Goal: Transaction & Acquisition: Purchase product/service

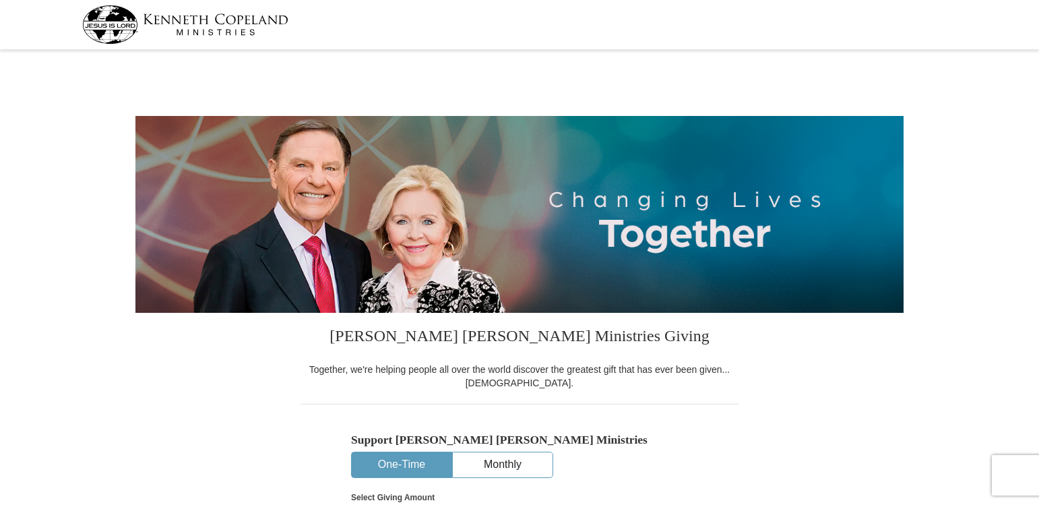
select select "[GEOGRAPHIC_DATA]"
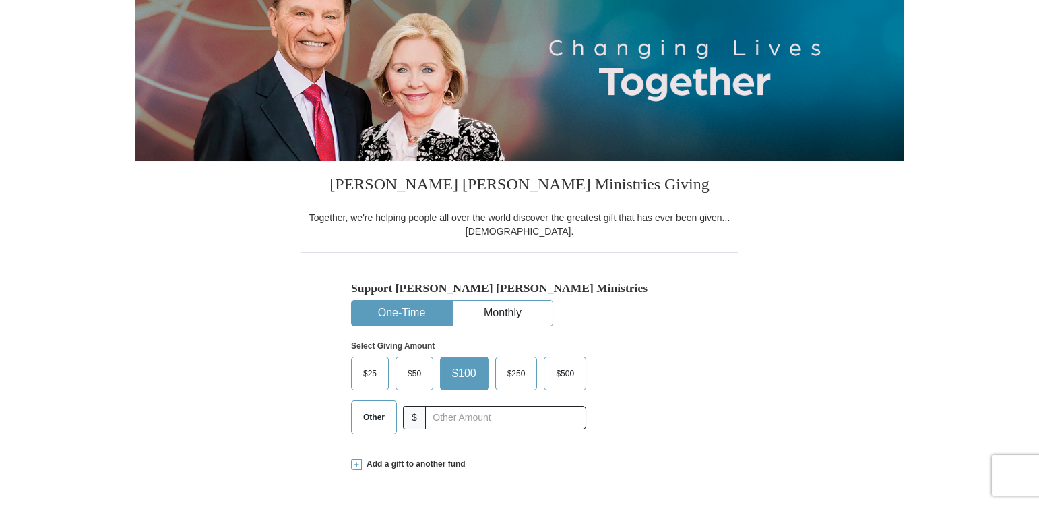
scroll to position [202, 0]
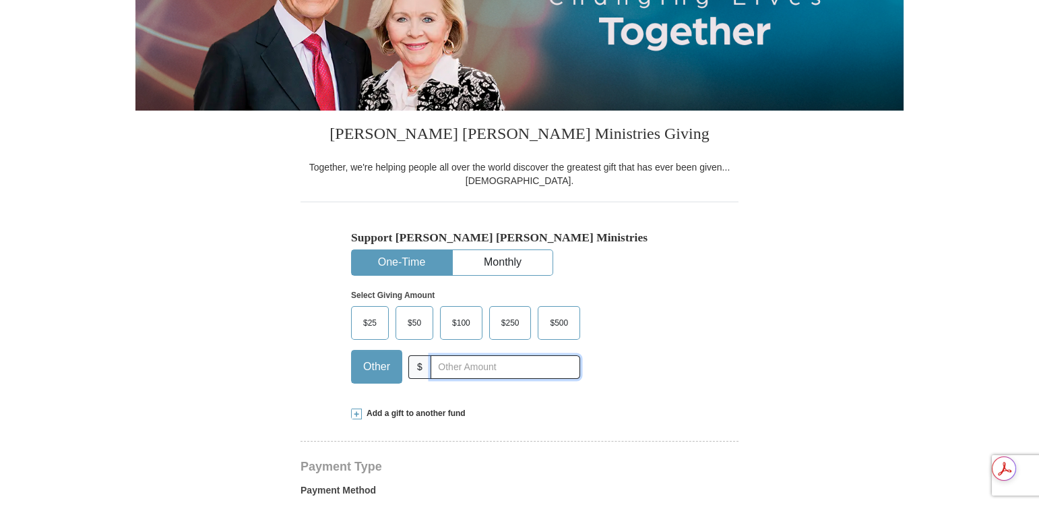
click at [463, 365] on input "text" at bounding box center [505, 367] width 150 height 24
type input "400.00"
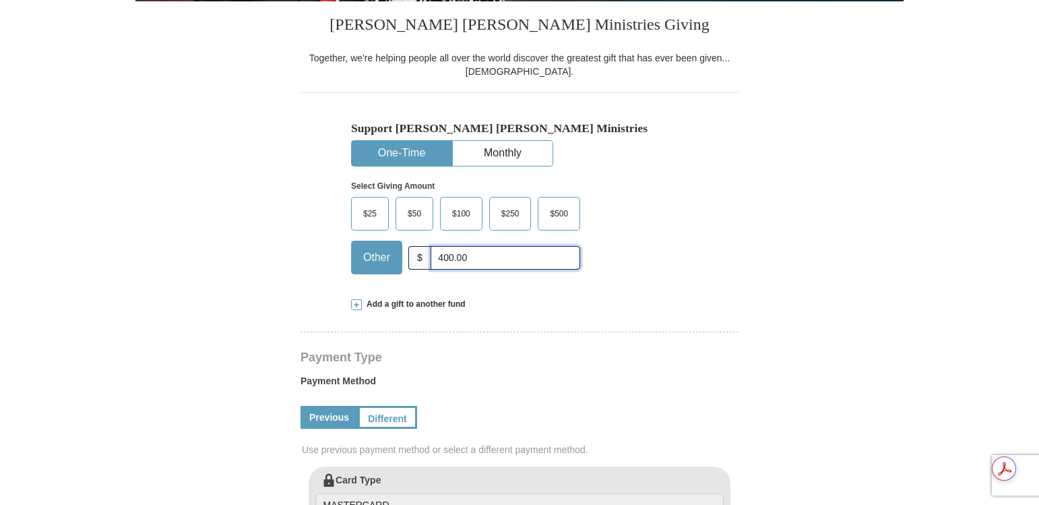
scroll to position [337, 0]
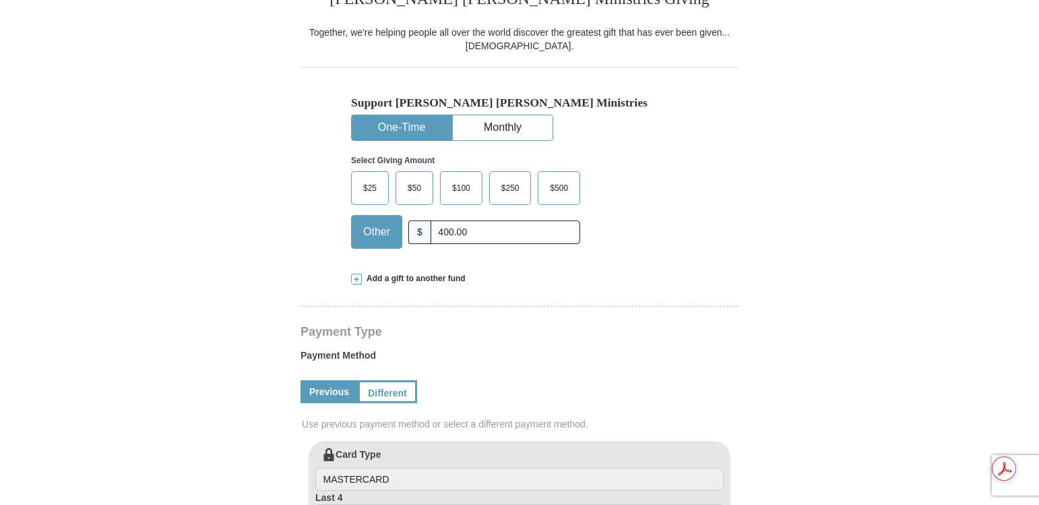
click at [362, 276] on span "Add a gift to another fund" at bounding box center [414, 278] width 104 height 11
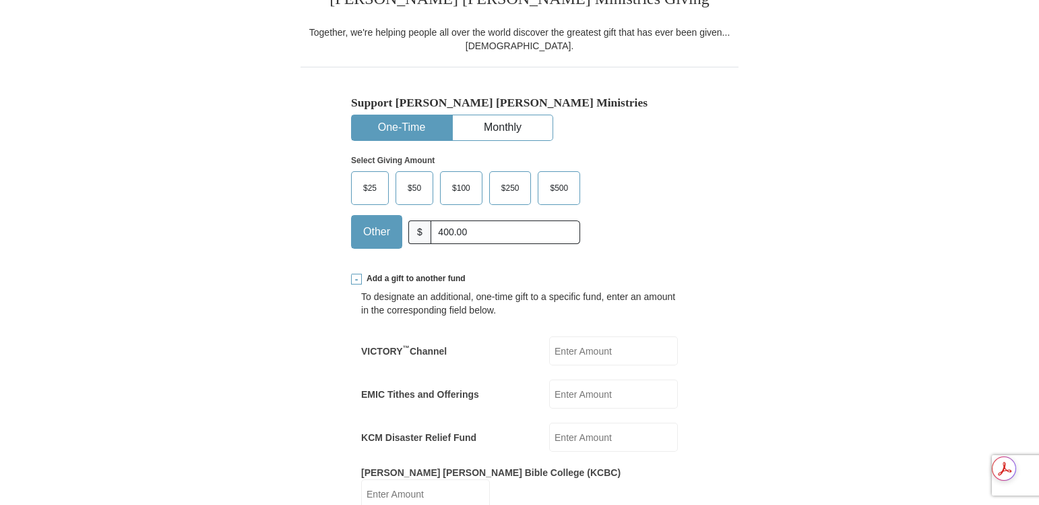
click at [568, 393] on input "EMIC Tithes and Offerings" at bounding box center [613, 393] width 129 height 29
type input "400.00"
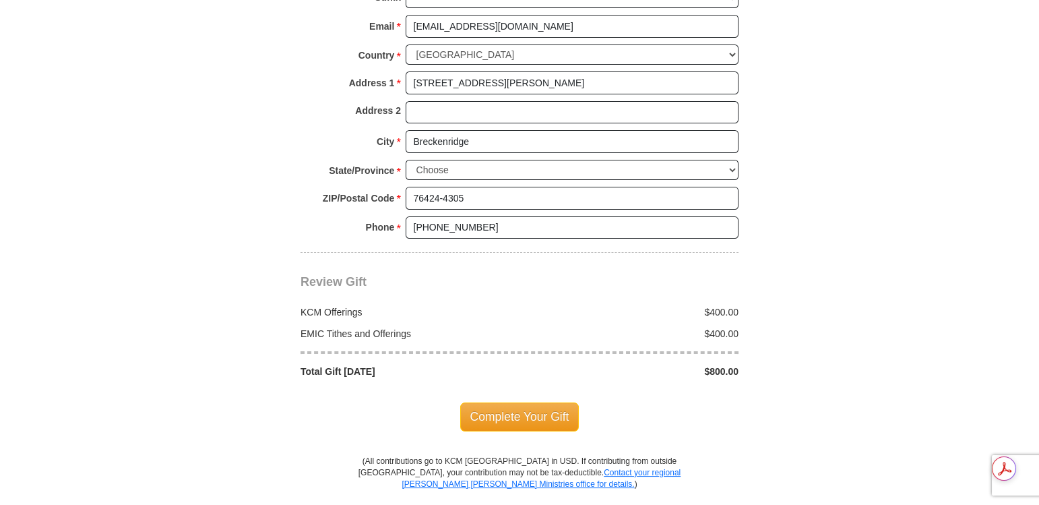
scroll to position [1280, 0]
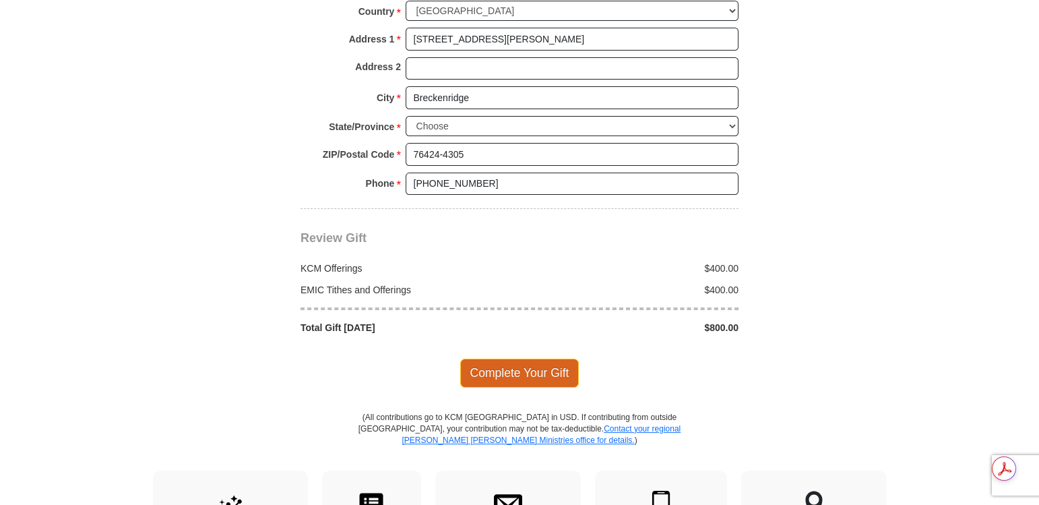
click at [514, 361] on span "Complete Your Gift" at bounding box center [519, 372] width 119 height 28
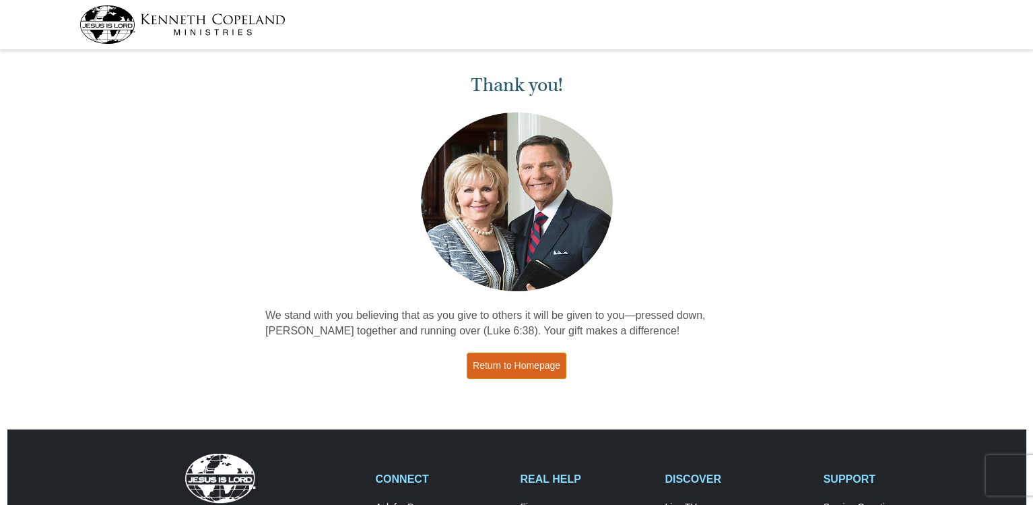
click at [505, 369] on link "Return to Homepage" at bounding box center [517, 365] width 100 height 26
